Goal: Entertainment & Leisure: Browse casually

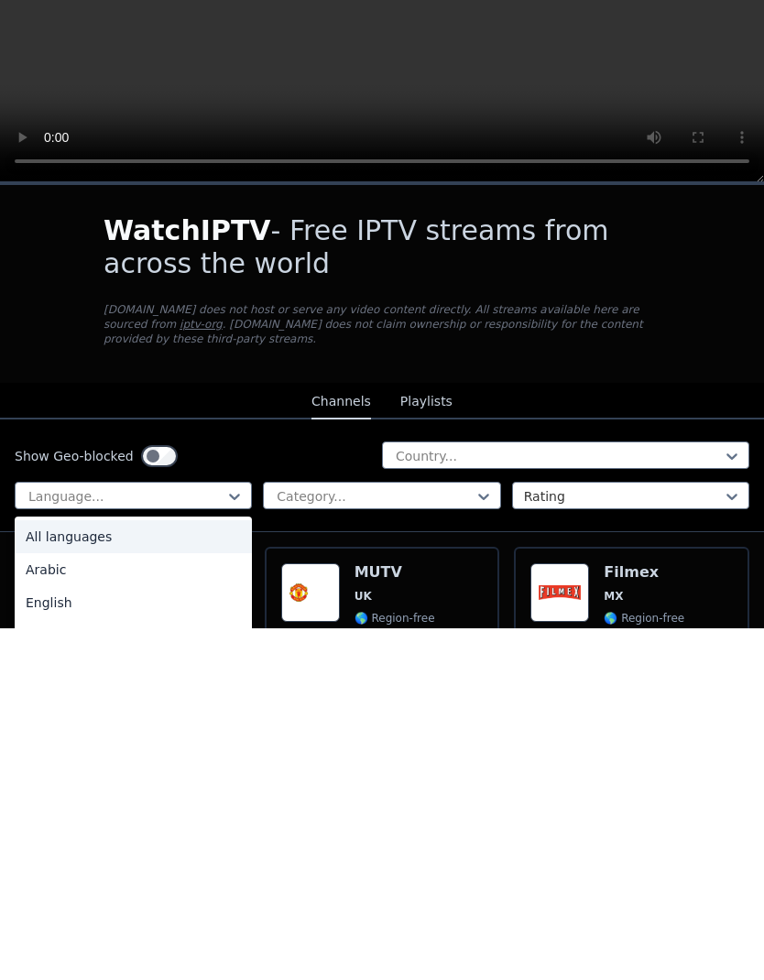
click at [156, 971] on div "French" at bounding box center [133, 987] width 237 height 33
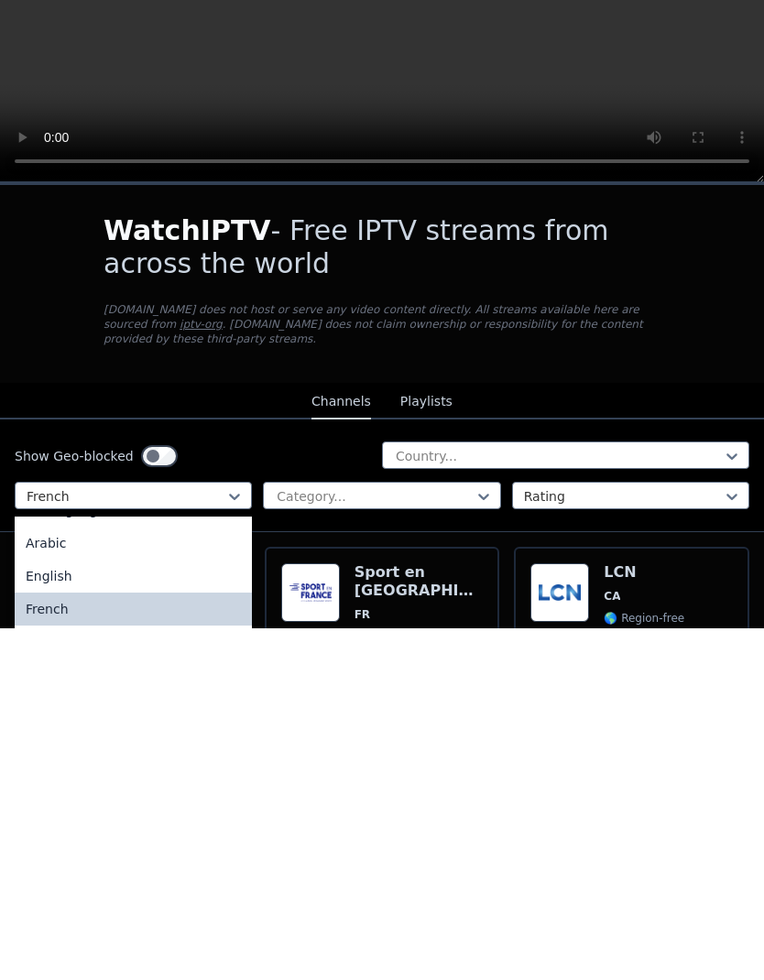
scroll to position [43, 0]
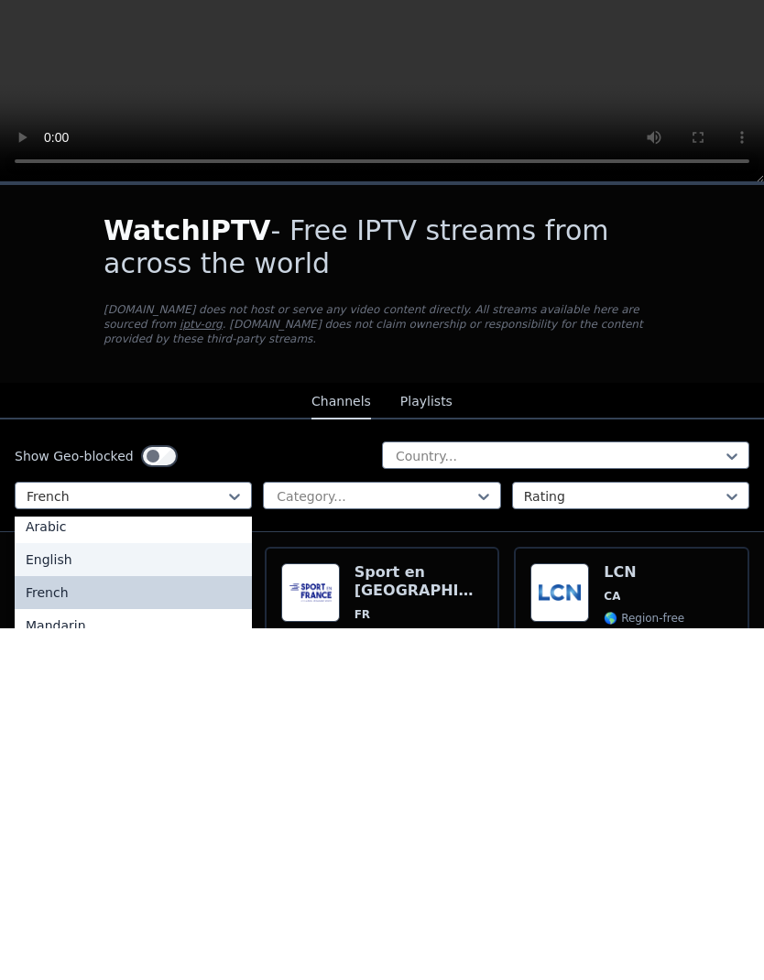
click at [62, 895] on div "English" at bounding box center [133, 911] width 237 height 33
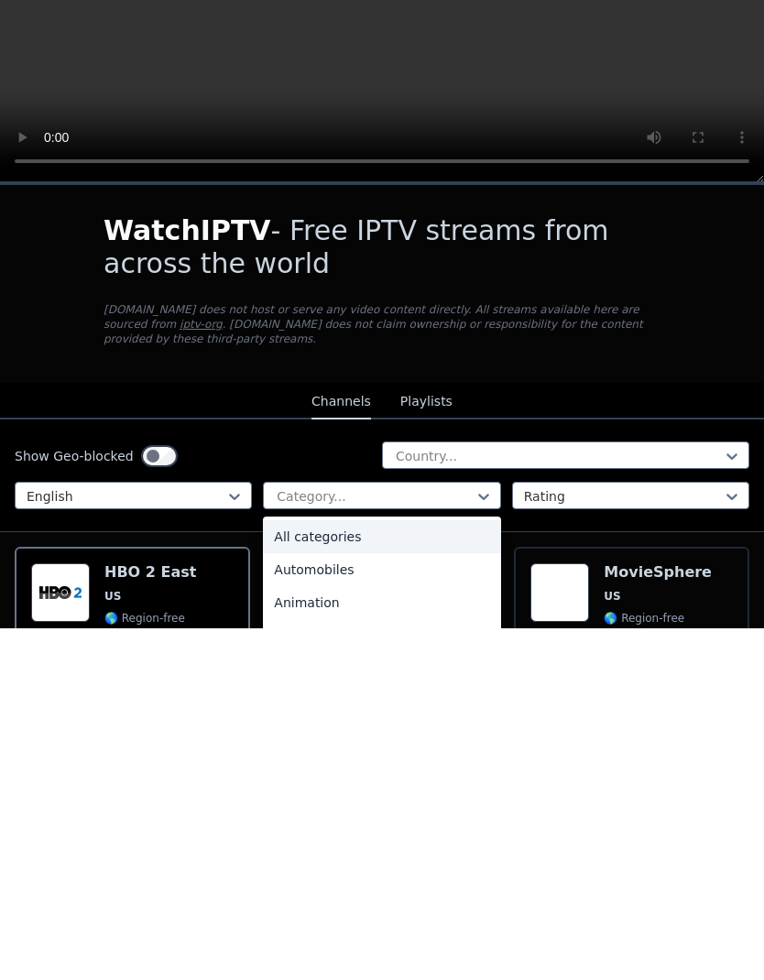
click at [345, 872] on div "All categories" at bounding box center [381, 888] width 237 height 33
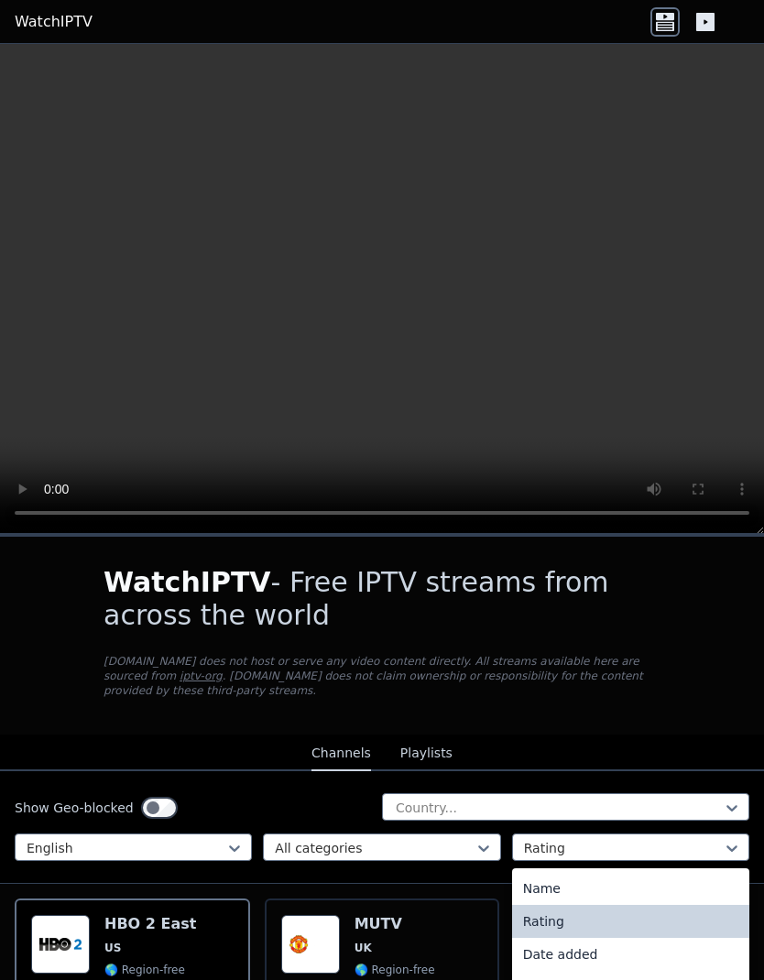
click at [689, 722] on div "WatchIPTV - Free IPTV streams from across the world [DOMAIN_NAME] does not host…" at bounding box center [381, 636] width 615 height 198
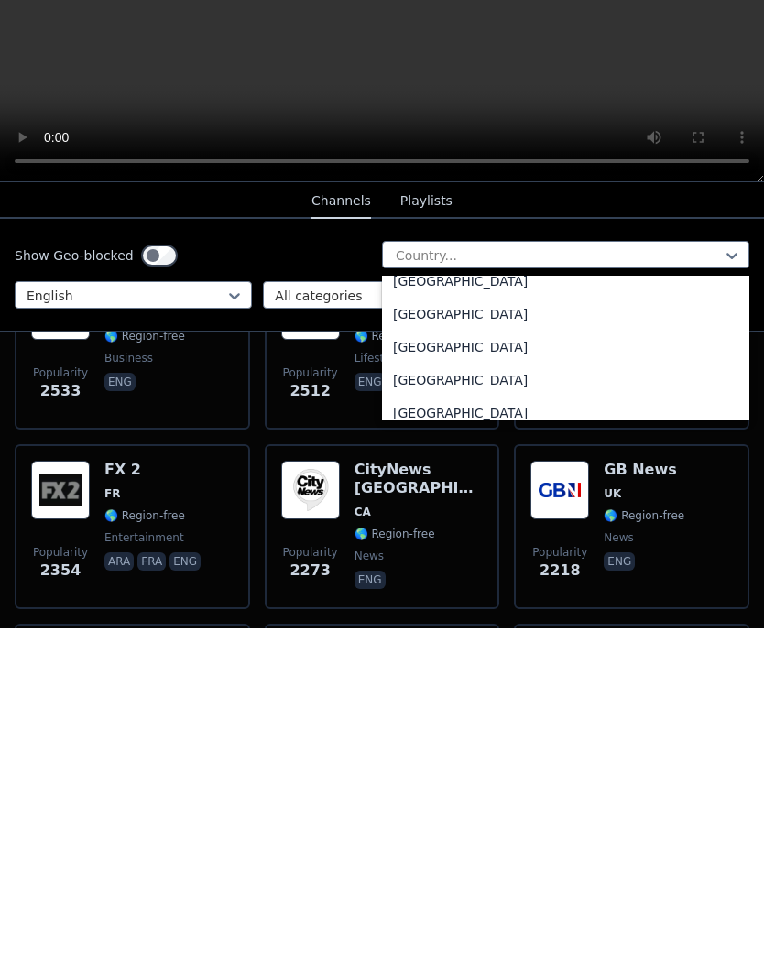
scroll to position [5963, 0]
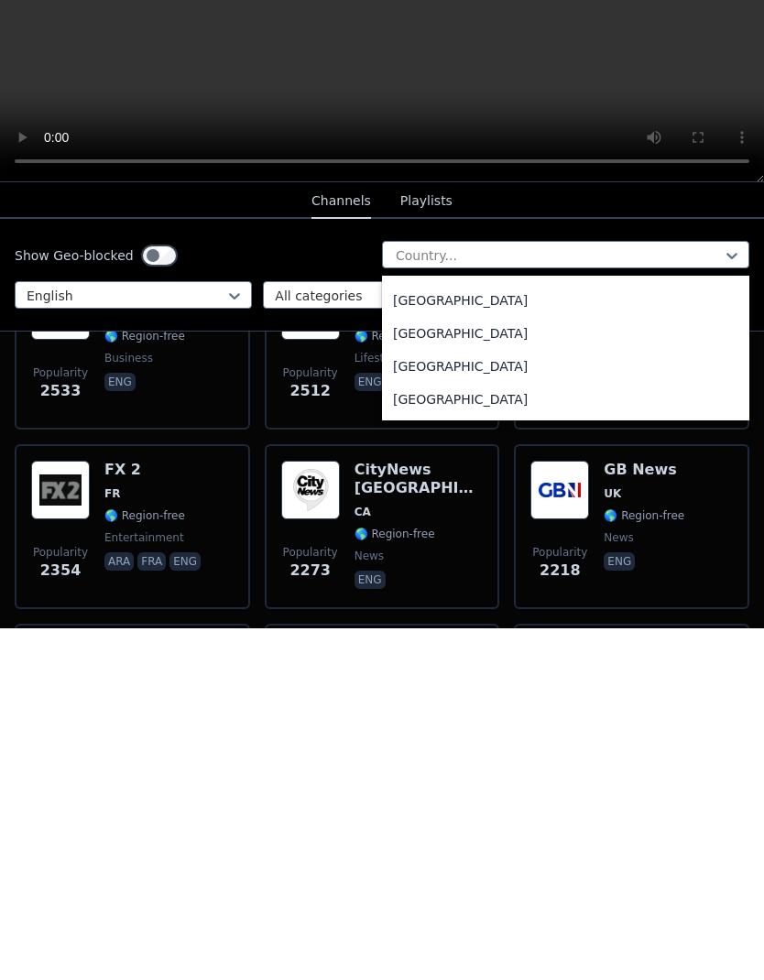
click at [576, 767] on div "[GEOGRAPHIC_DATA]" at bounding box center [565, 783] width 367 height 33
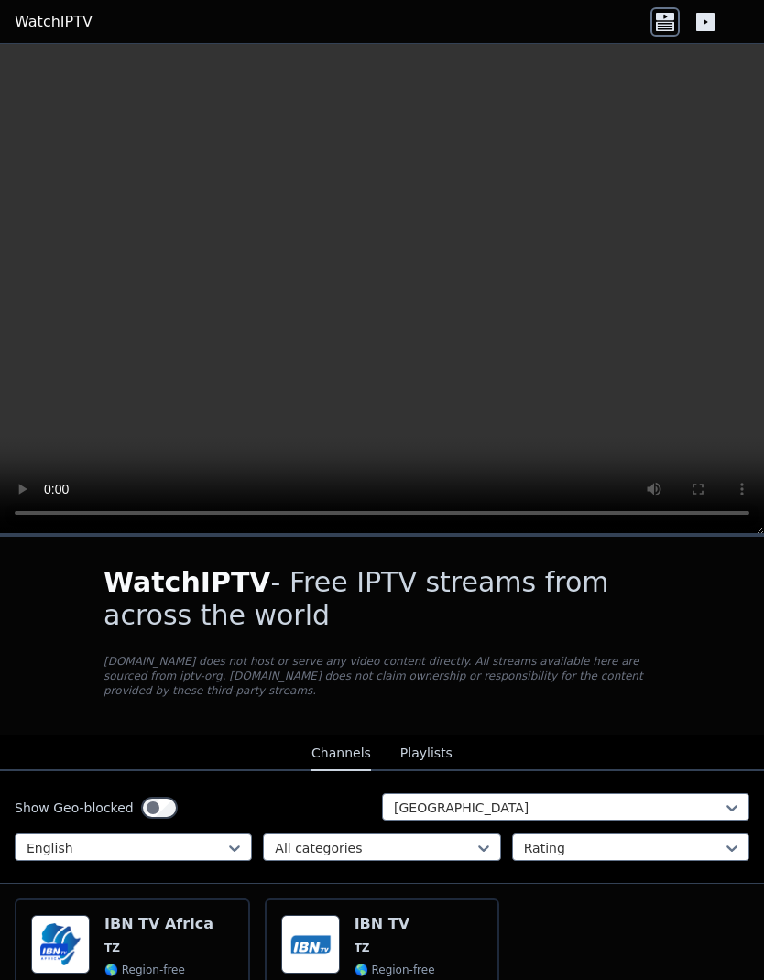
click at [763, 797] on div "Show Geo-blocked [GEOGRAPHIC_DATA] English All categories Rating" at bounding box center [382, 827] width 764 height 113
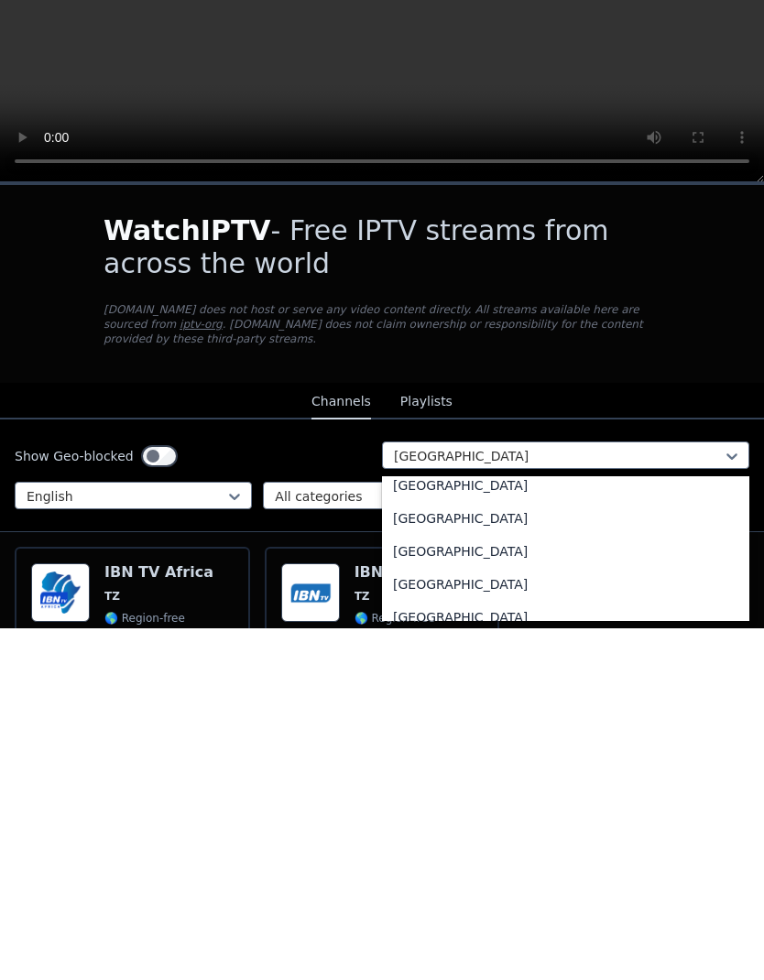
scroll to position [6405, 0]
click at [469, 888] on div "[GEOGRAPHIC_DATA]" at bounding box center [565, 904] width 367 height 33
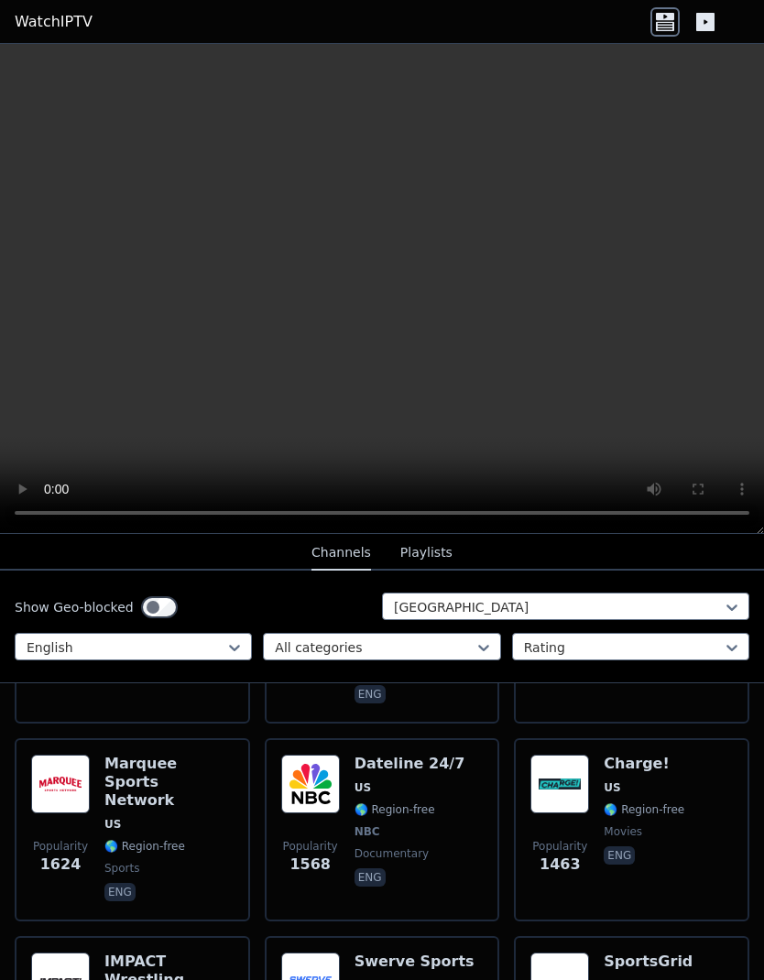
scroll to position [907, 0]
click at [680, 7] on div at bounding box center [685, 21] width 70 height 29
click at [673, 25] on icon at bounding box center [665, 25] width 18 height 9
click at [660, 22] on icon at bounding box center [665, 25] width 18 height 9
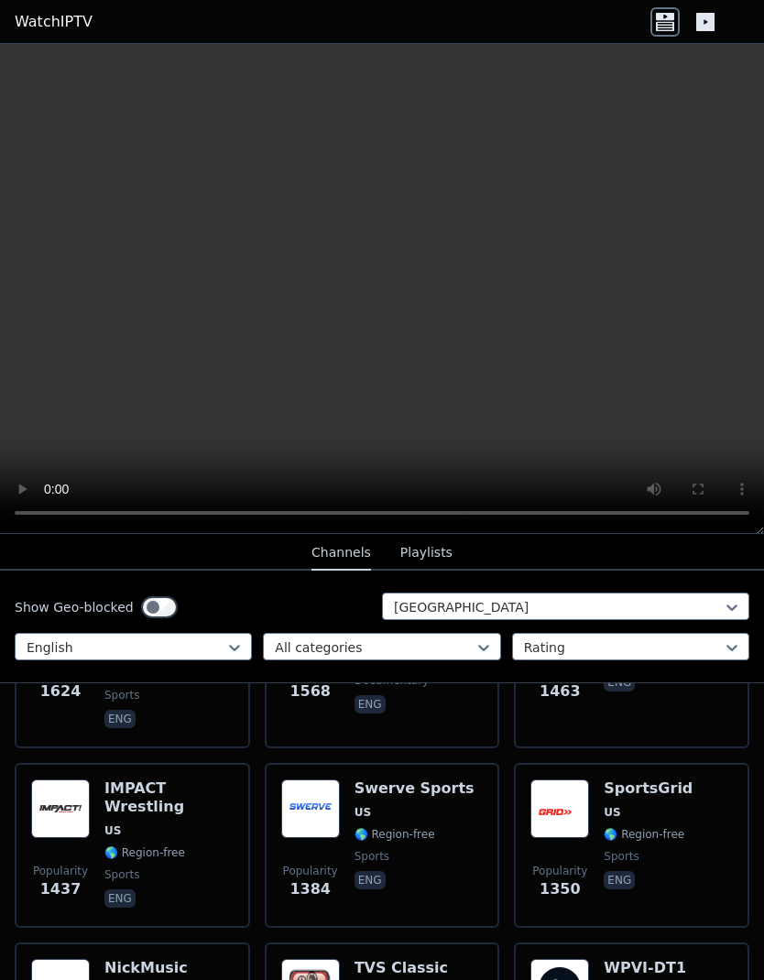
scroll to position [1072, 0]
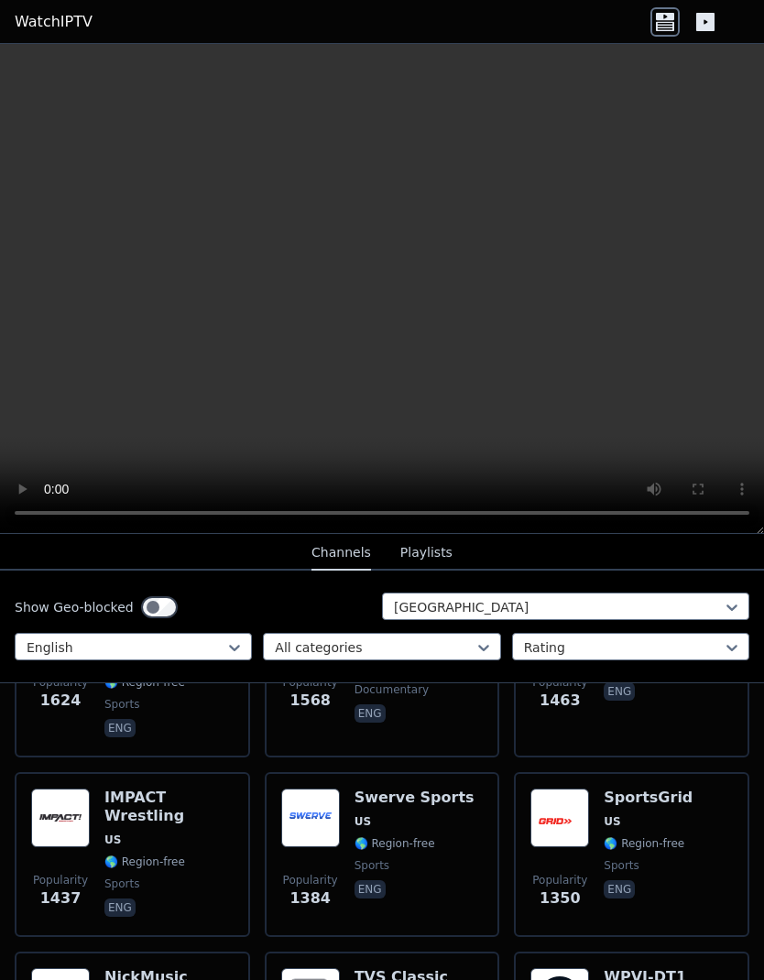
click at [669, 16] on icon at bounding box center [665, 16] width 18 height 7
click at [678, 23] on icon at bounding box center [664, 21] width 29 height 29
click at [677, 23] on icon at bounding box center [664, 21] width 29 height 29
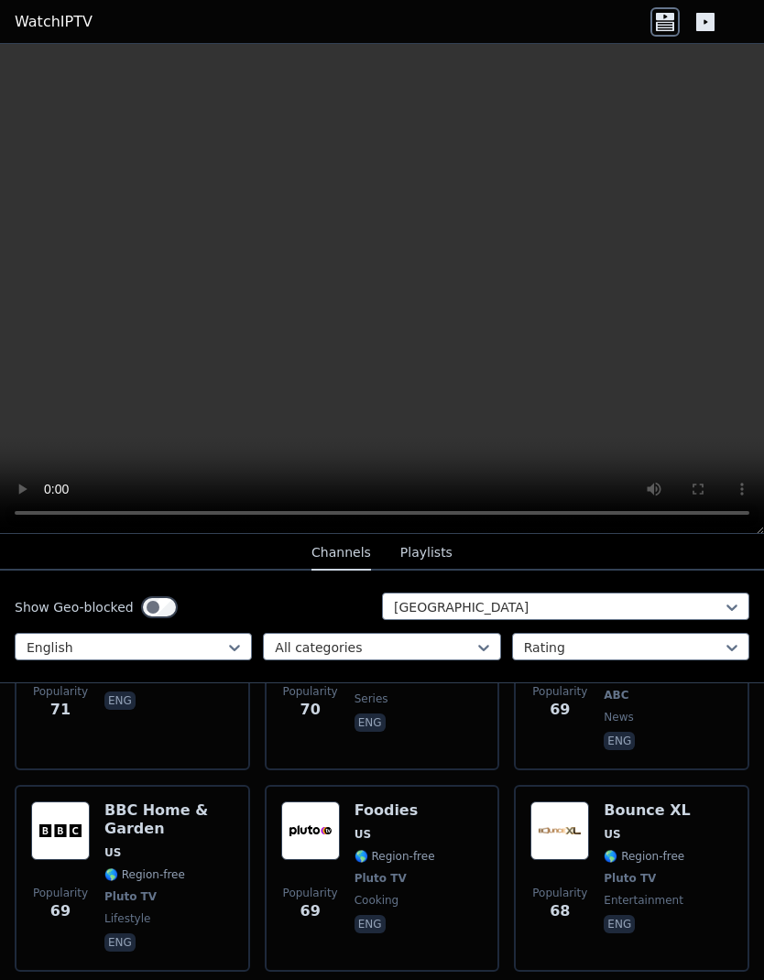
scroll to position [15839, 0]
